Goal: Information Seeking & Learning: Learn about a topic

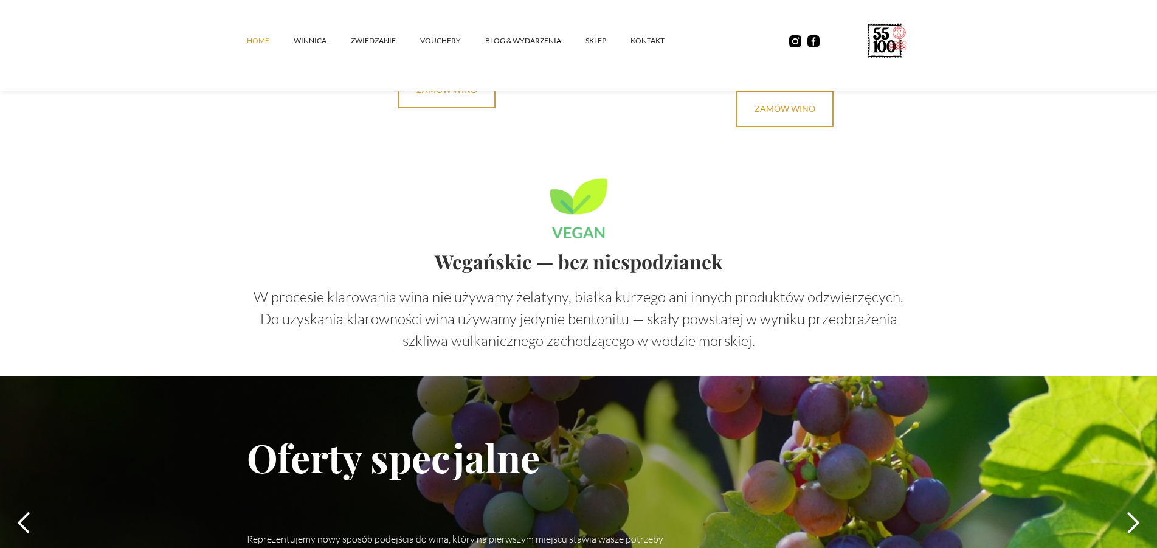
scroll to position [3403, 0]
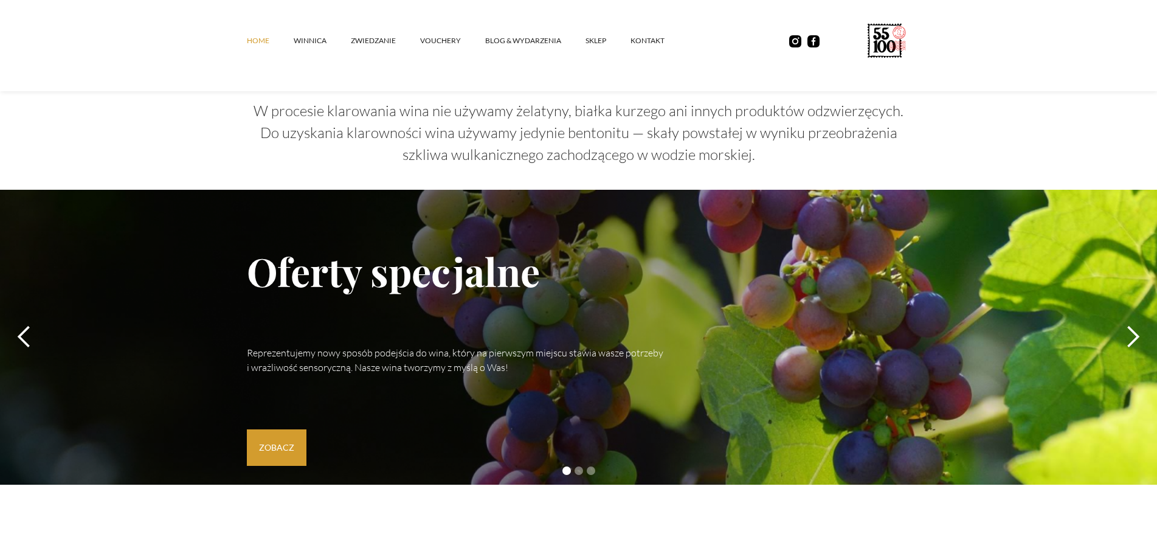
click at [293, 429] on link "Zobacz" at bounding box center [277, 447] width 60 height 36
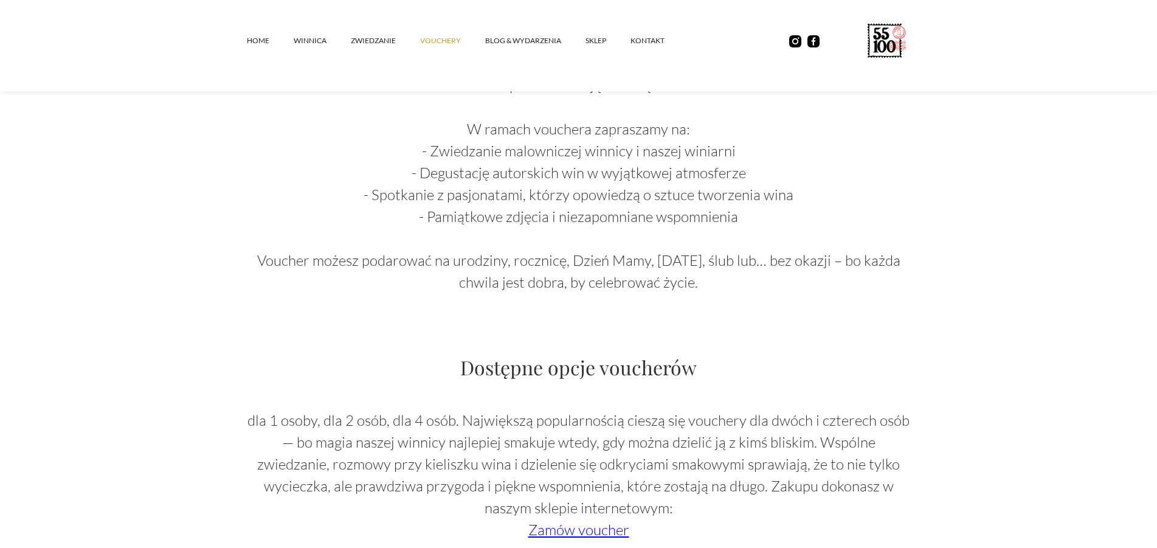
scroll to position [930, 0]
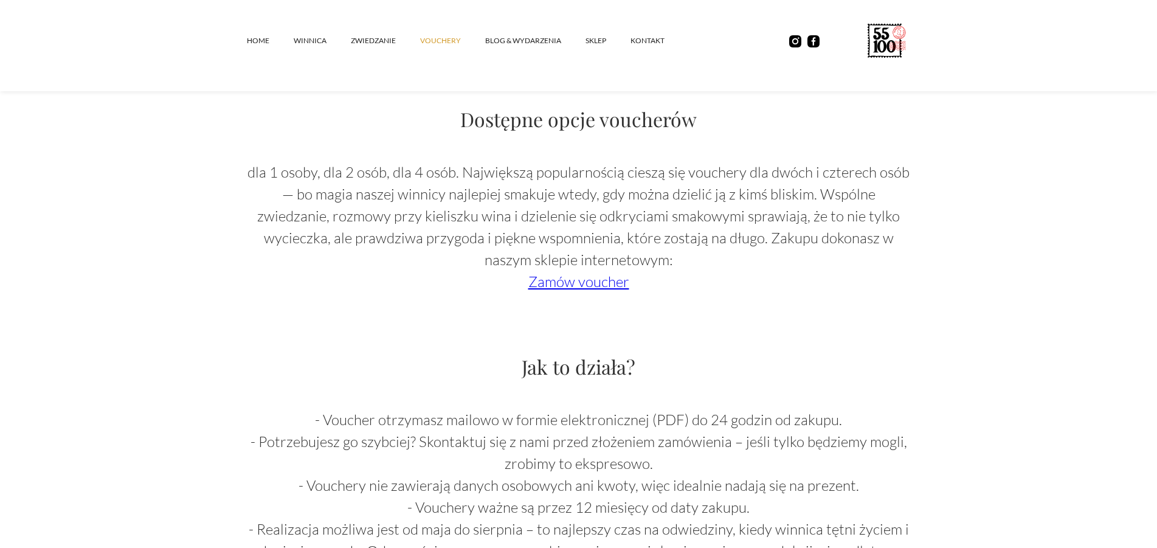
click at [554, 288] on link "Zamów voucher" at bounding box center [578, 281] width 101 height 18
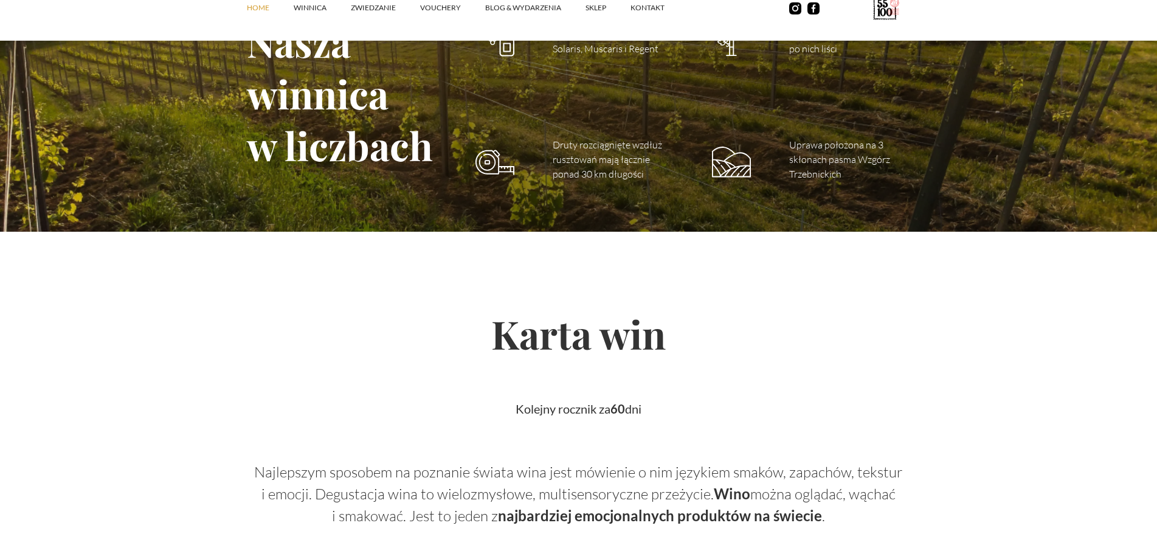
scroll to position [1736, 0]
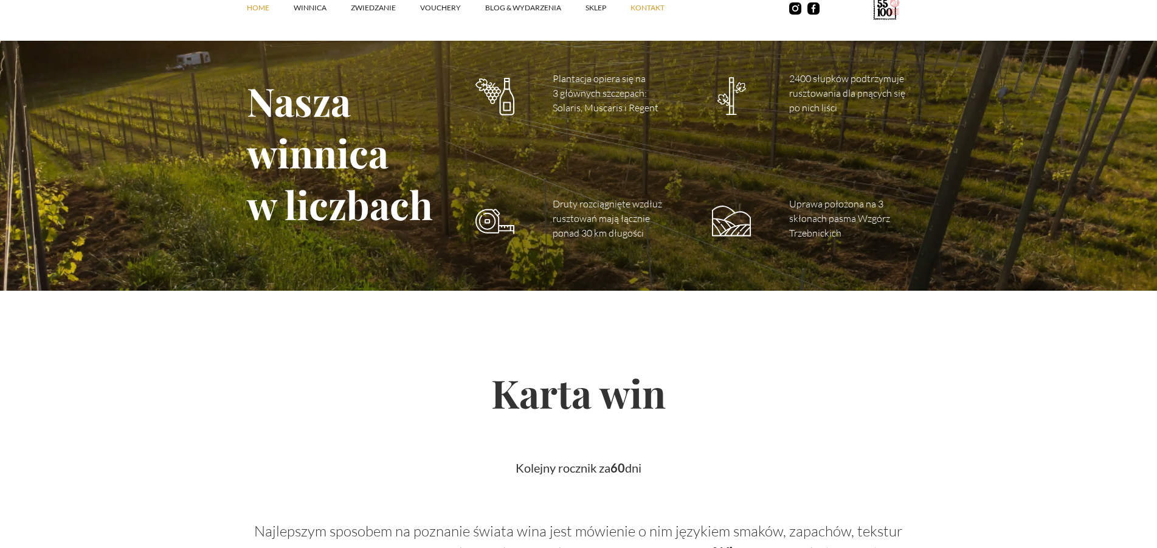
click at [653, 8] on link "kontakt" at bounding box center [659, 8] width 58 height 36
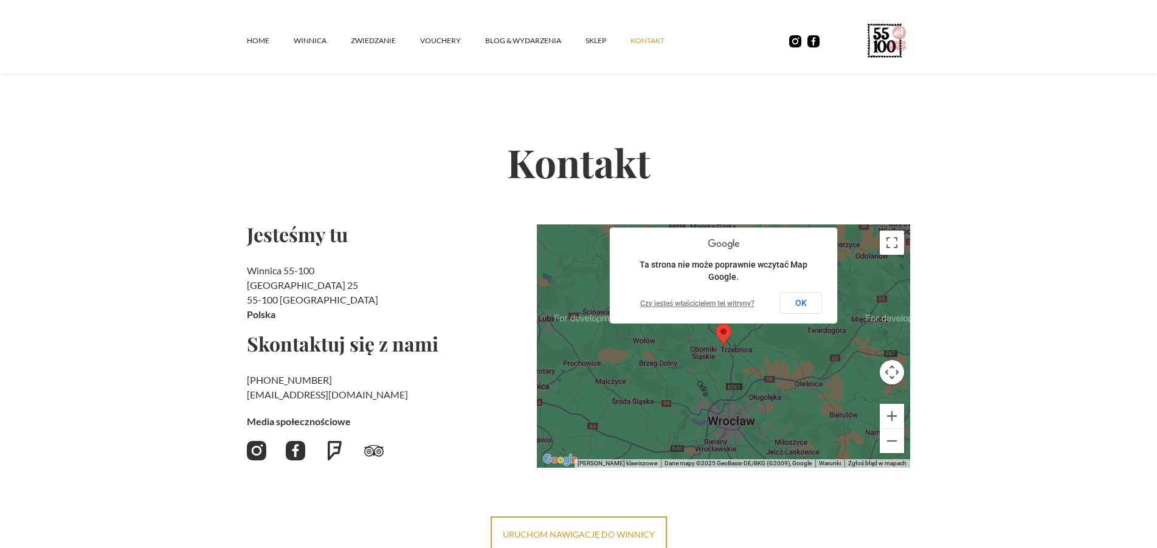
click at [797, 371] on div at bounding box center [724, 345] width 374 height 243
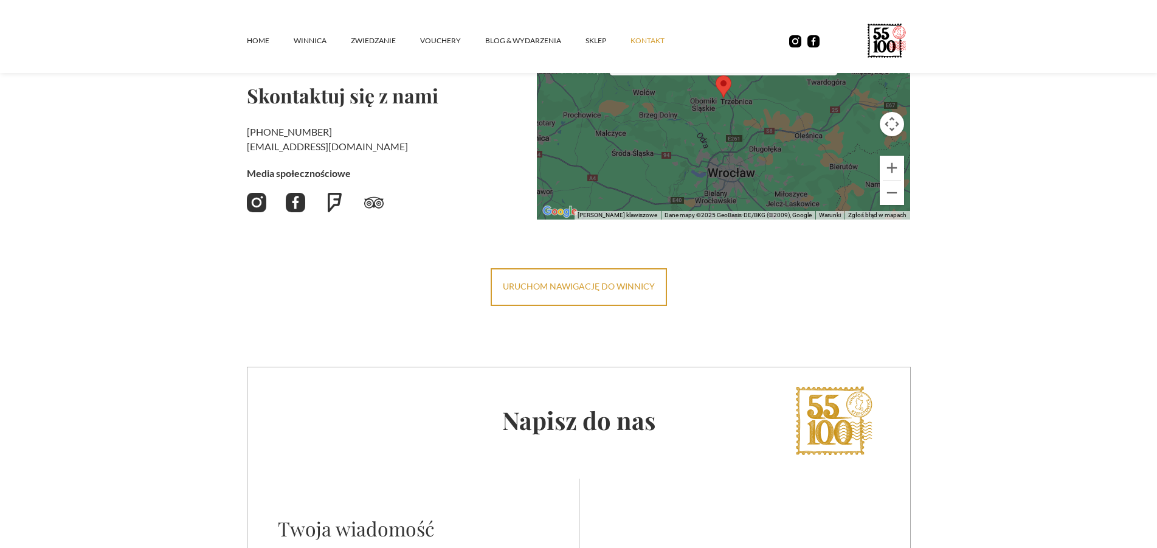
scroll to position [124, 0]
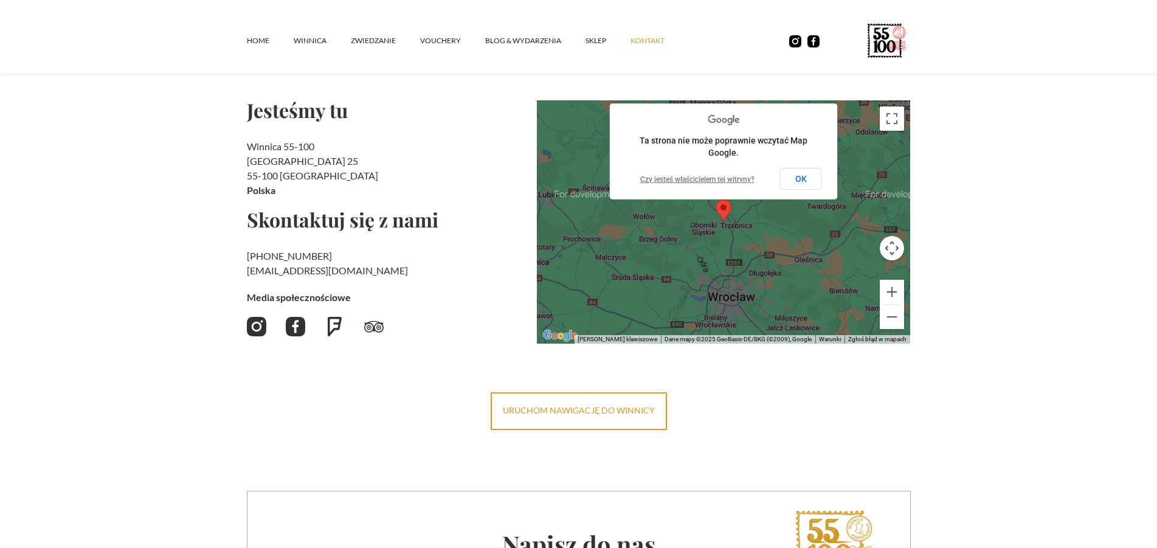
click at [630, 339] on button "Skróty klawiszowe" at bounding box center [617, 339] width 80 height 9
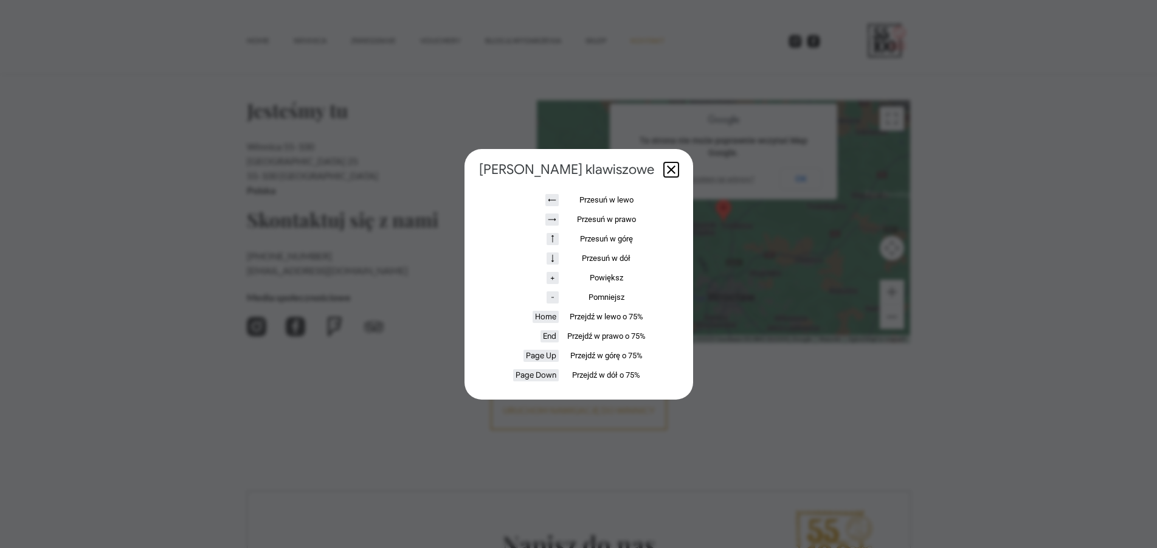
click at [664, 169] on button "Zamknij okno" at bounding box center [671, 169] width 15 height 15
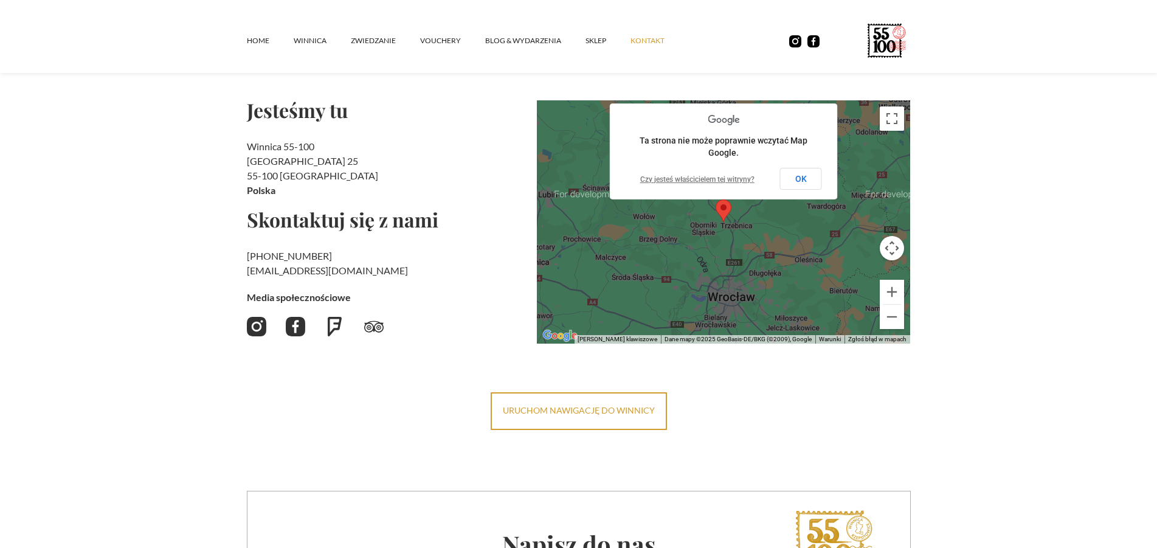
click at [845, 270] on div at bounding box center [724, 221] width 374 height 243
click at [810, 179] on button "OK" at bounding box center [801, 179] width 42 height 22
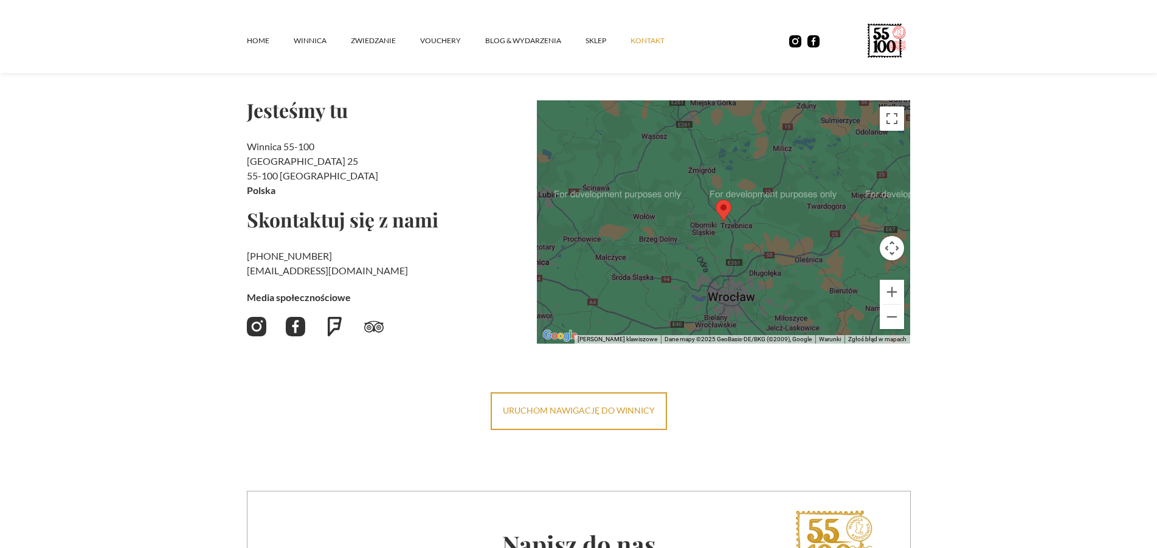
click at [662, 254] on div at bounding box center [724, 221] width 374 height 243
click at [662, 252] on div at bounding box center [724, 221] width 374 height 243
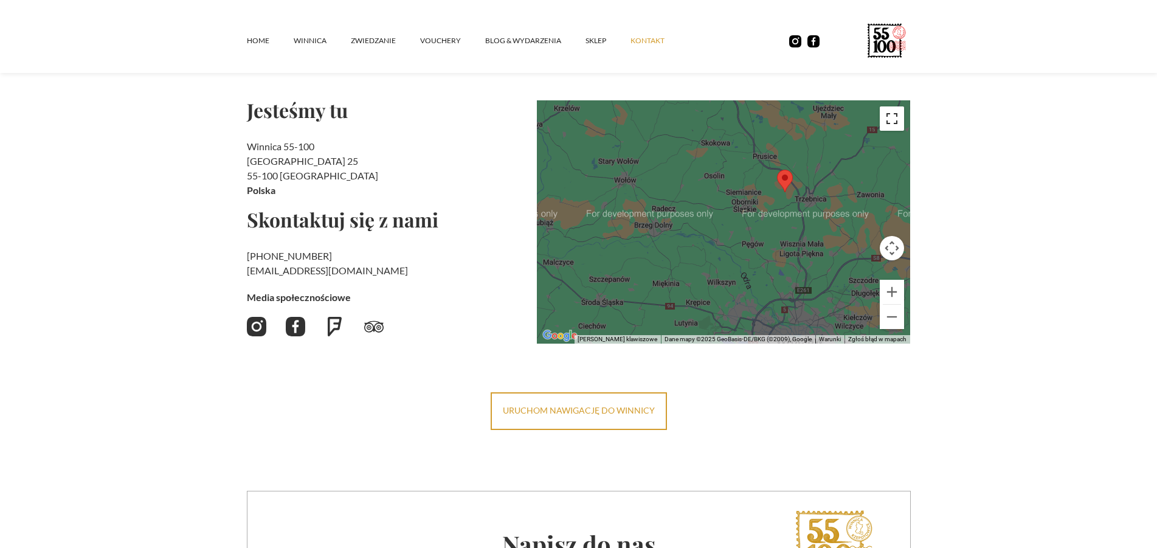
click at [889, 122] on button "Włącz widok pełnoekranowy" at bounding box center [891, 118] width 24 height 24
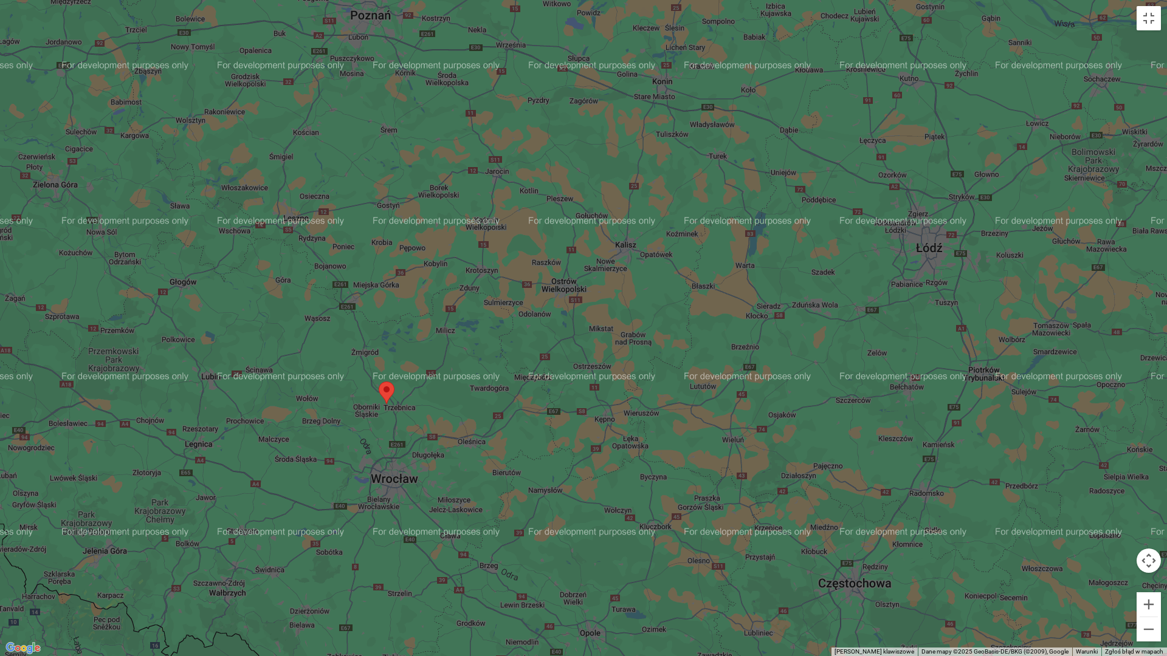
click at [29, 547] on img "Pokaż ten obszar w Mapach Google (otwiera się w nowym oknie)" at bounding box center [23, 649] width 40 height 16
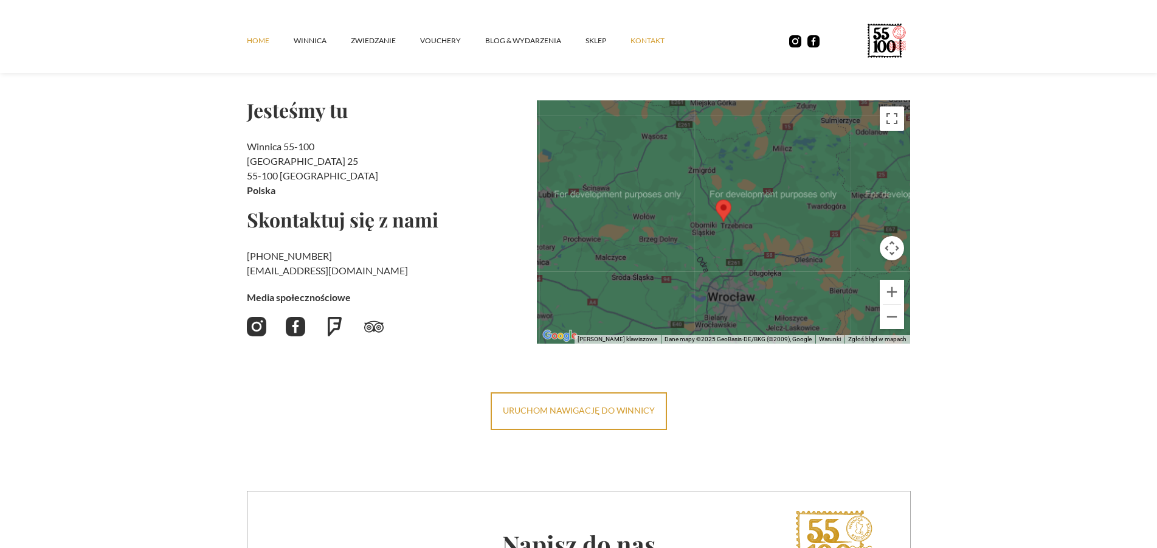
click at [258, 41] on link "Home" at bounding box center [270, 40] width 47 height 36
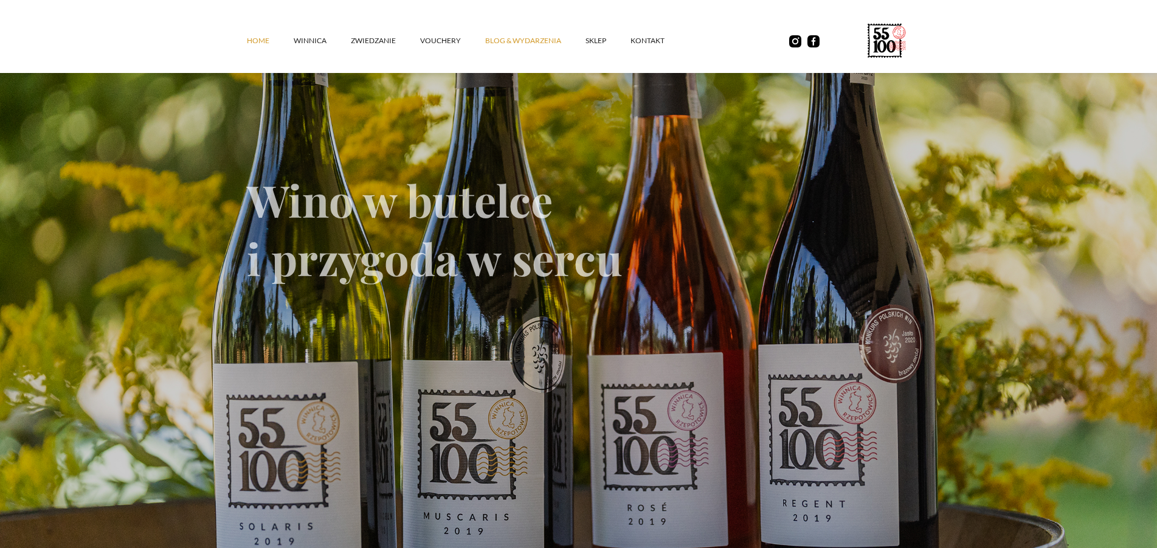
click at [514, 43] on link "Blog & Wydarzenia" at bounding box center [535, 40] width 100 height 36
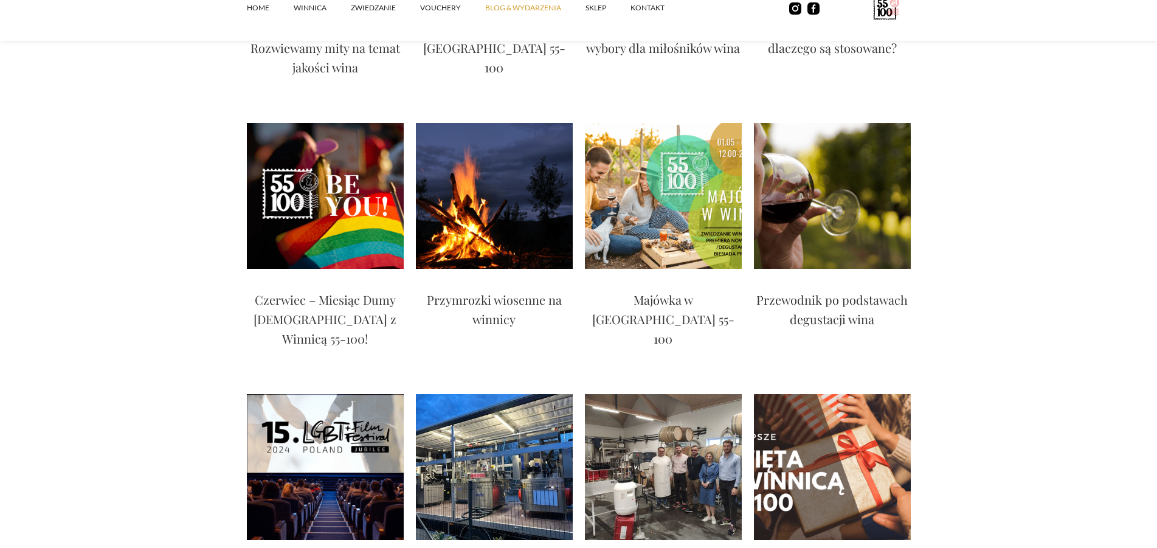
scroll to position [1054, 0]
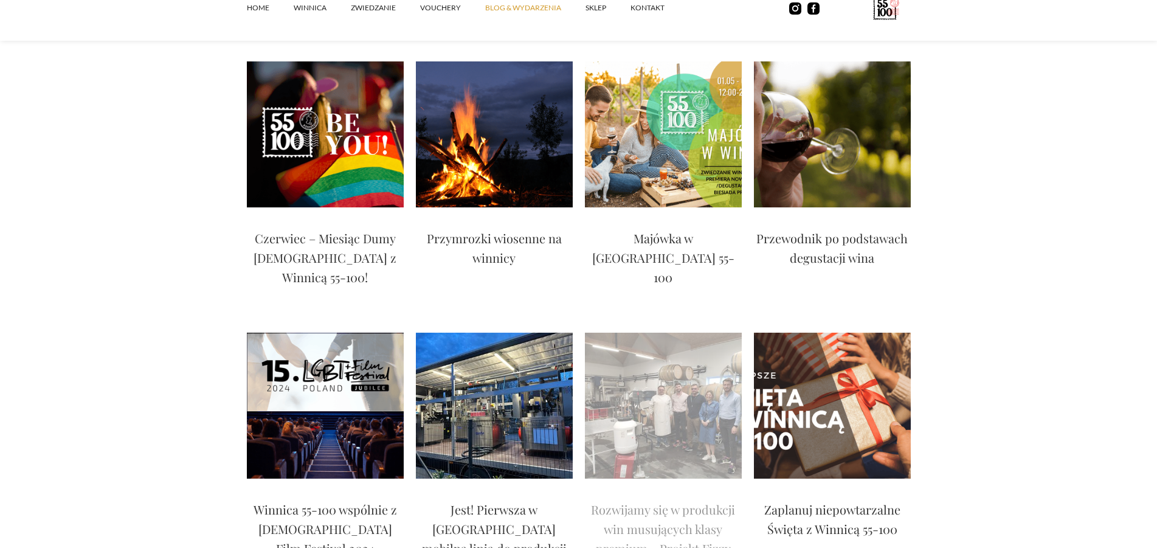
click at [676, 332] on img at bounding box center [663, 405] width 157 height 146
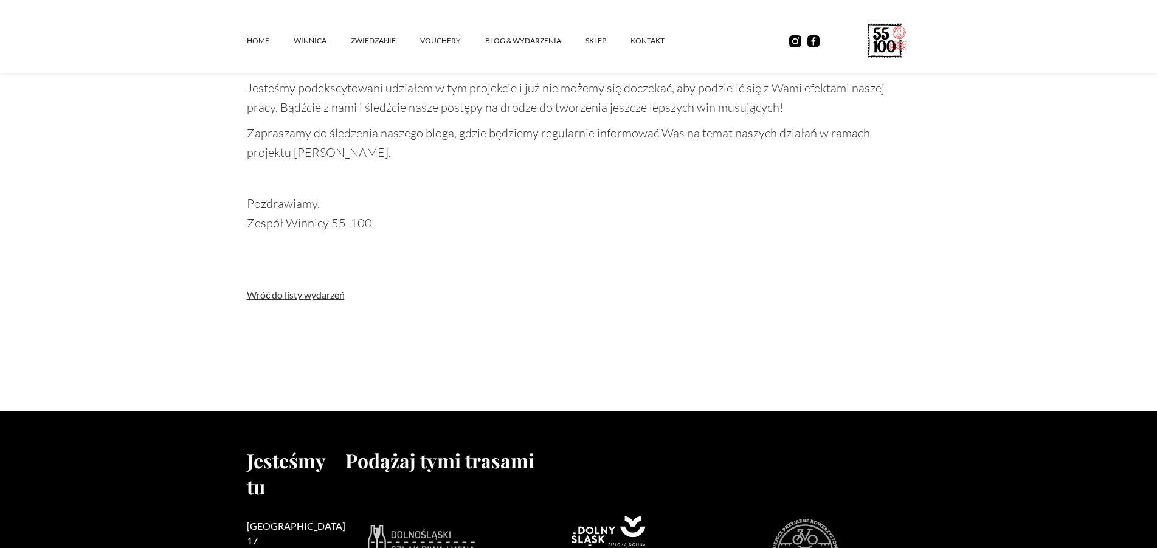
scroll to position [1488, 0]
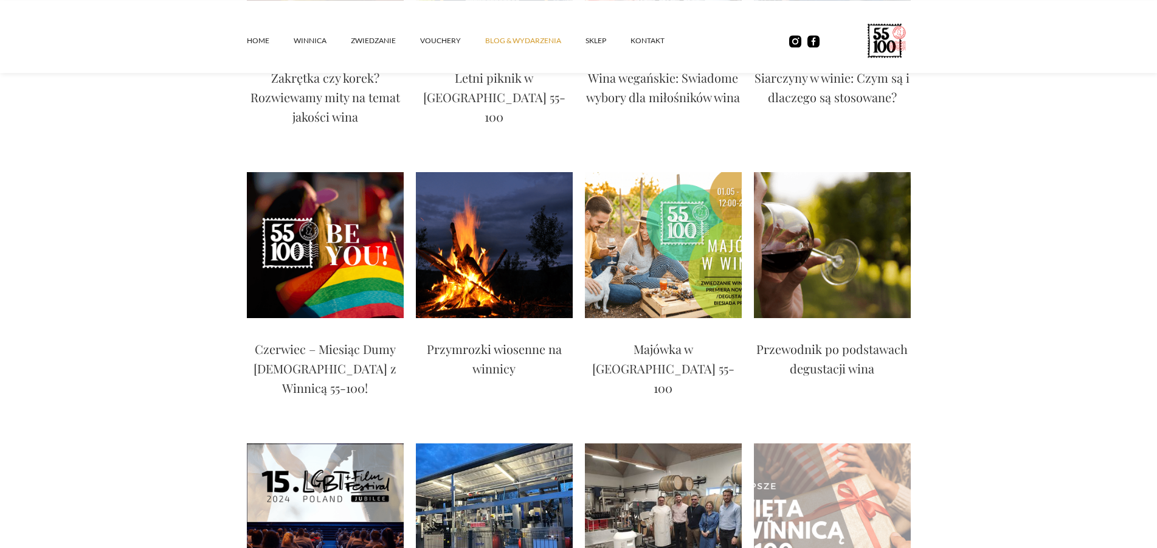
scroll to position [930, 0]
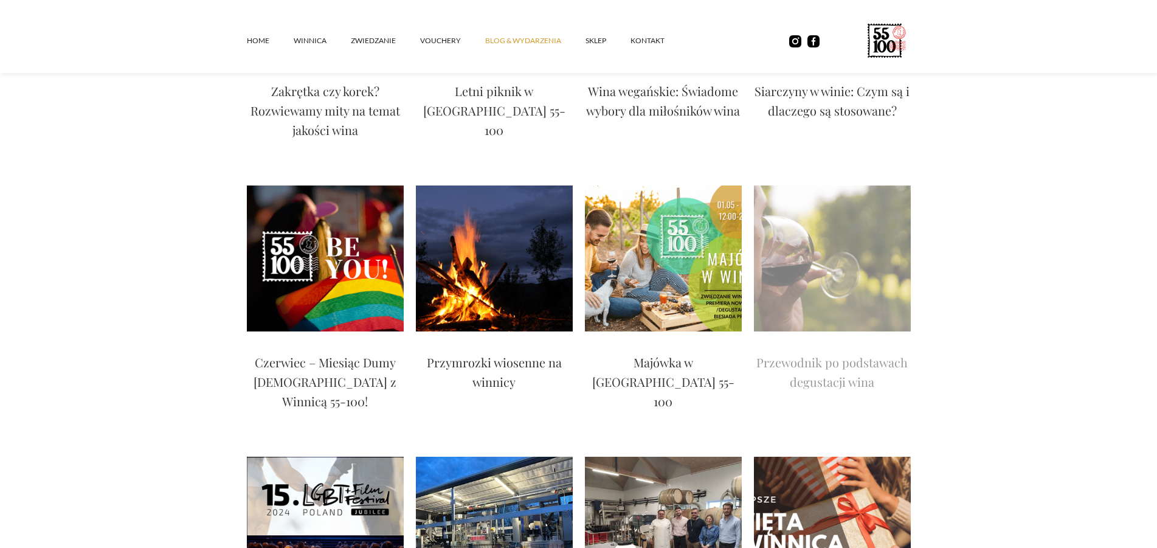
click at [848, 248] on img at bounding box center [832, 258] width 157 height 146
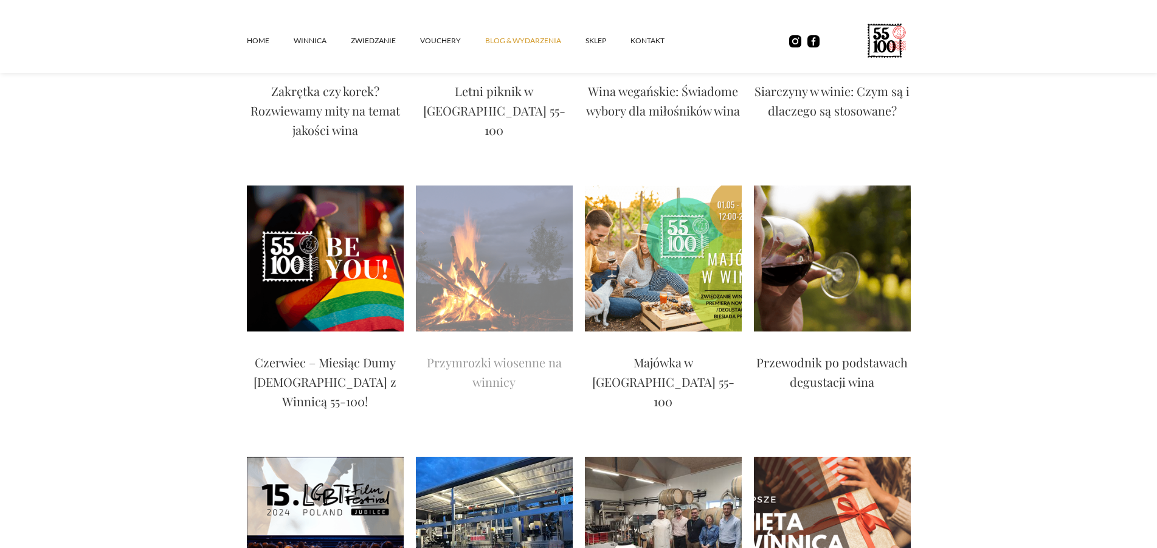
scroll to position [930, 0]
click at [511, 247] on img at bounding box center [494, 258] width 157 height 146
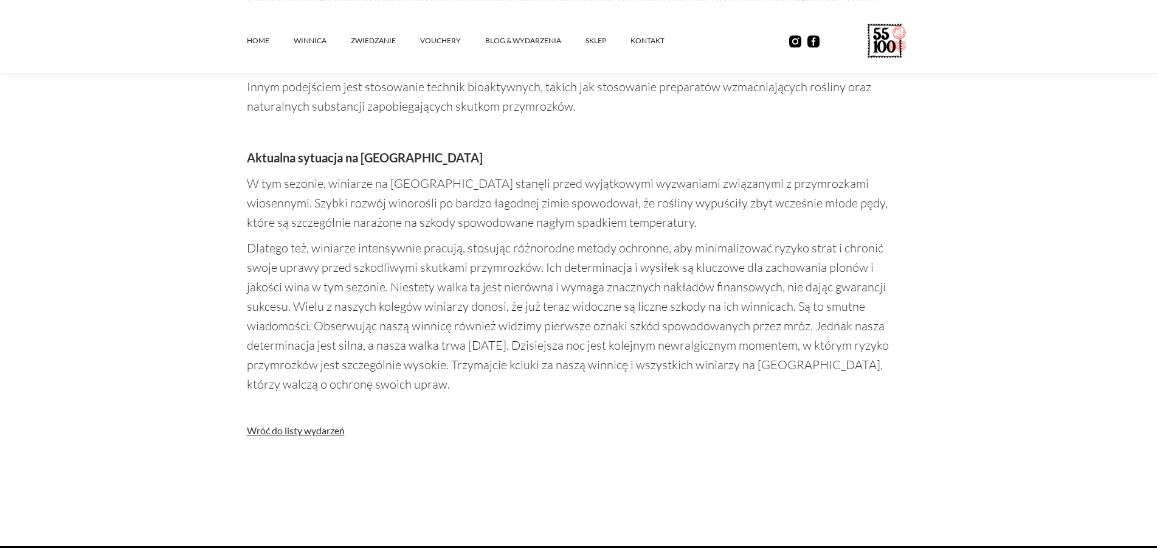
scroll to position [1550, 0]
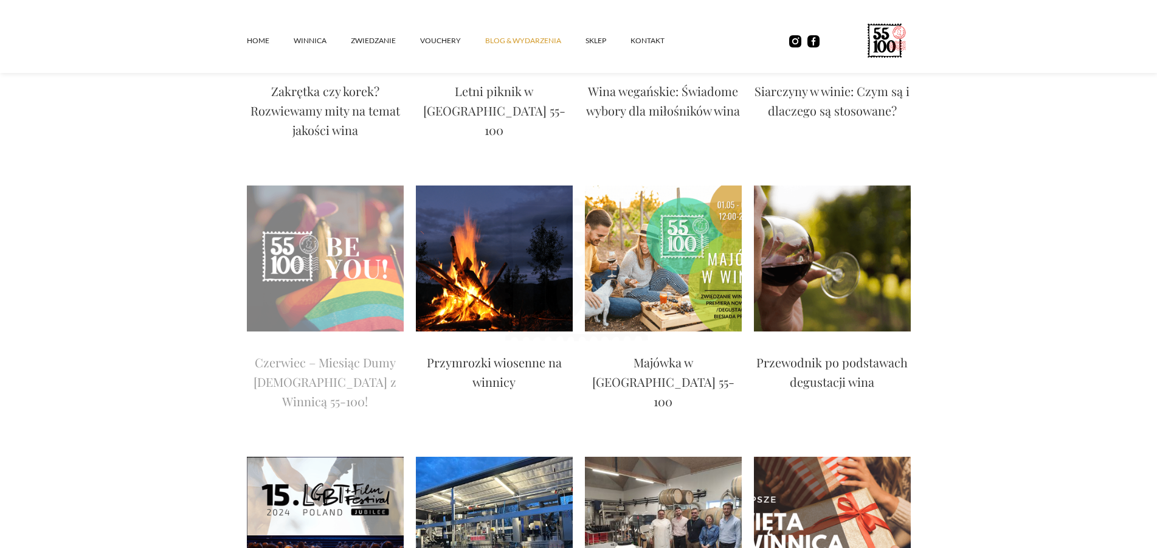
scroll to position [930, 0]
click at [359, 240] on img at bounding box center [325, 258] width 157 height 146
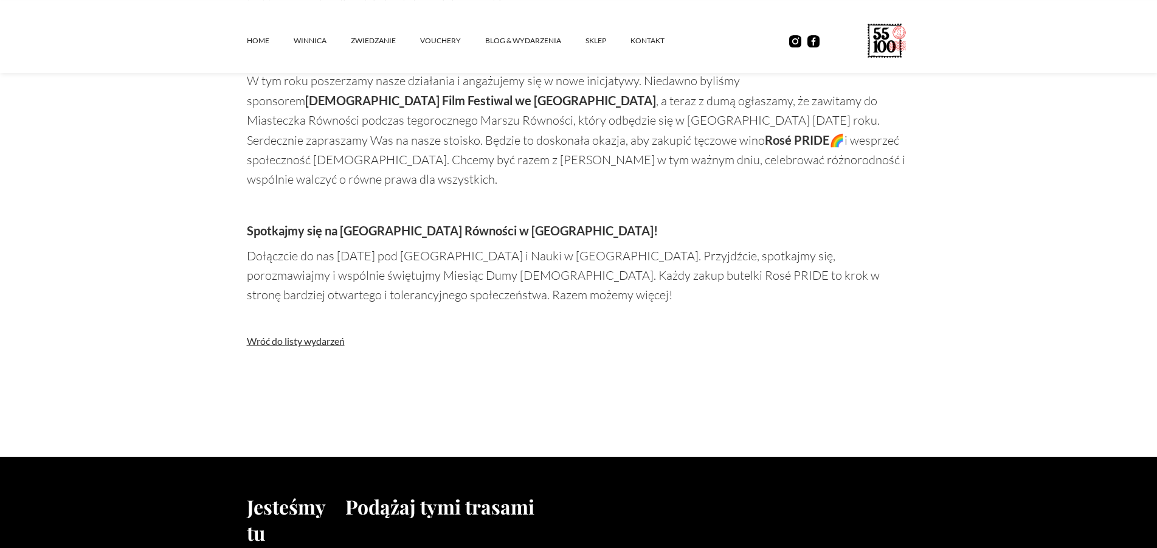
scroll to position [1302, 0]
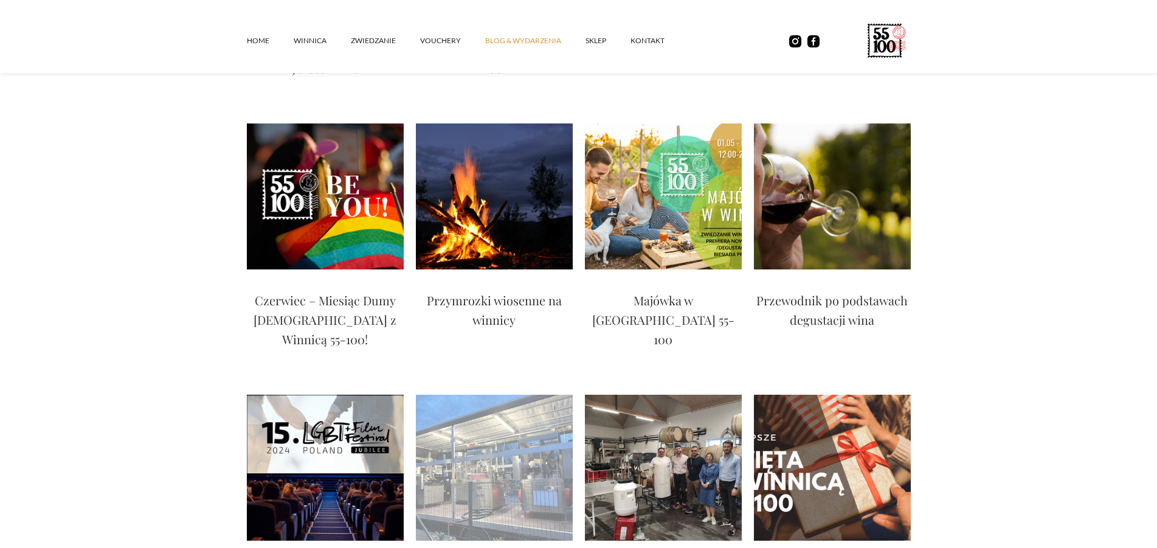
scroll to position [930, 0]
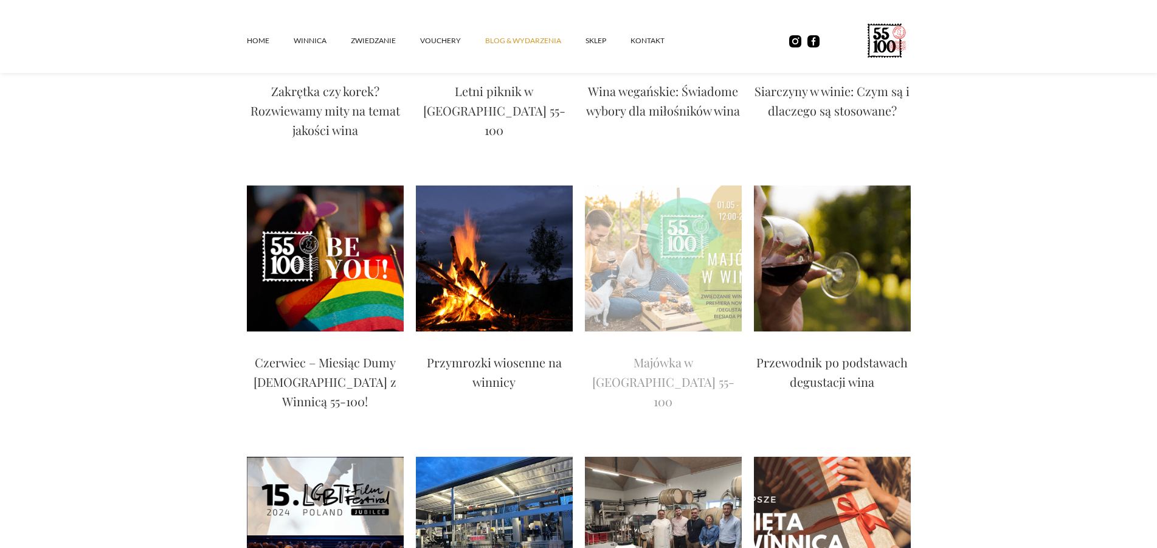
click at [637, 236] on img at bounding box center [663, 258] width 157 height 146
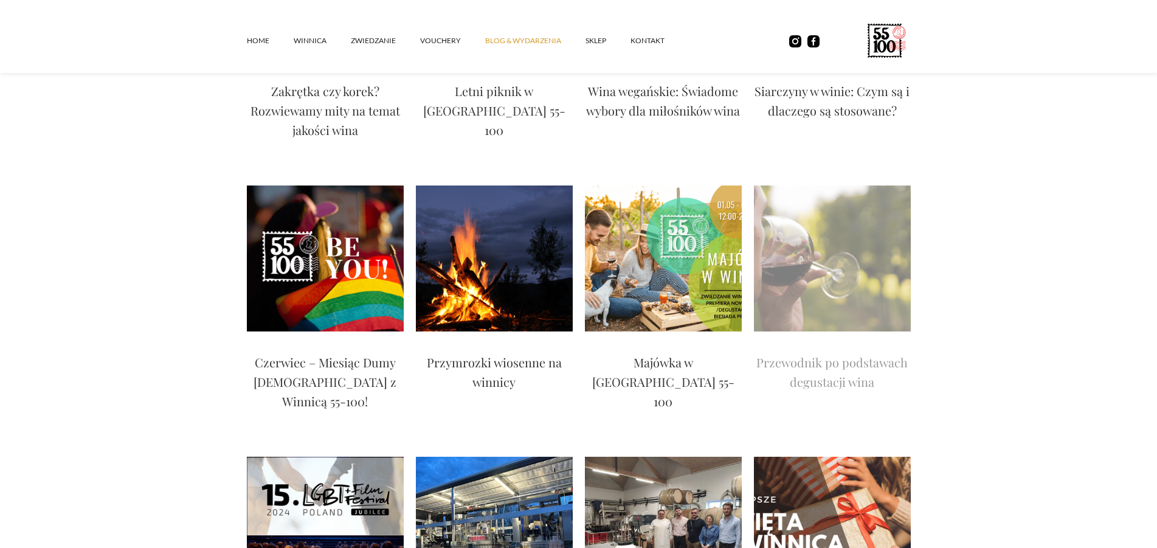
click at [872, 277] on div "Przewodnik po podstawach degustacji wina" at bounding box center [832, 305] width 169 height 241
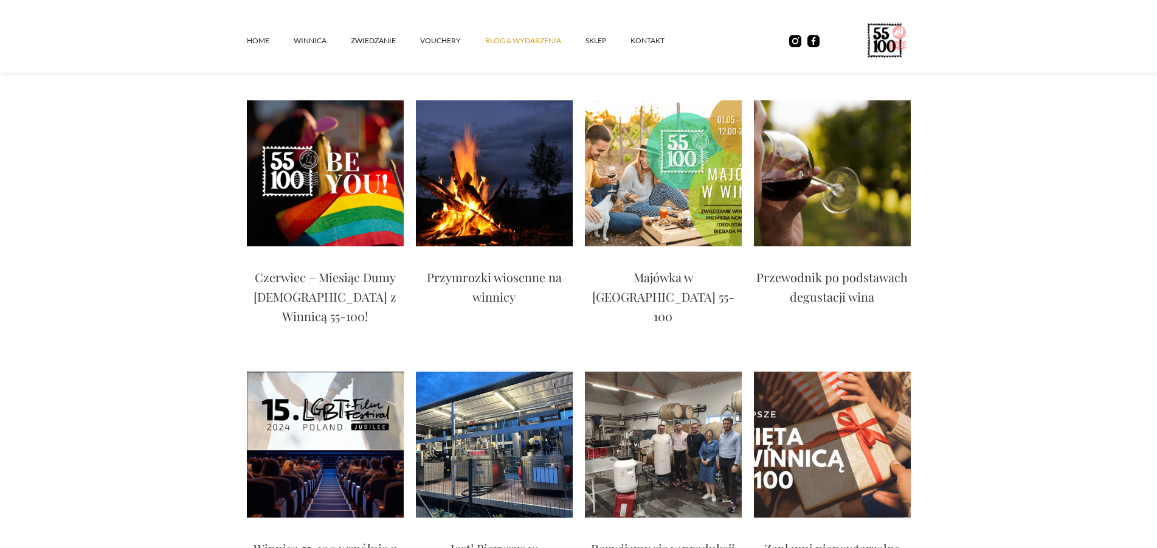
scroll to position [1116, 0]
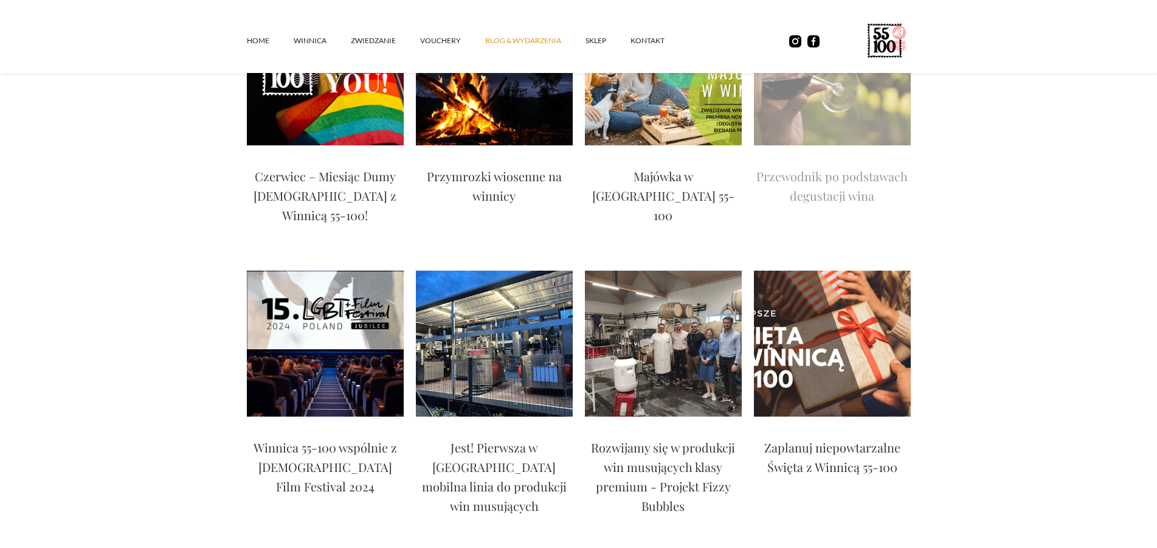
click at [833, 167] on p "Przewodnik po podstawach degustacji wina" at bounding box center [832, 186] width 157 height 39
